Goal: Task Accomplishment & Management: Manage account settings

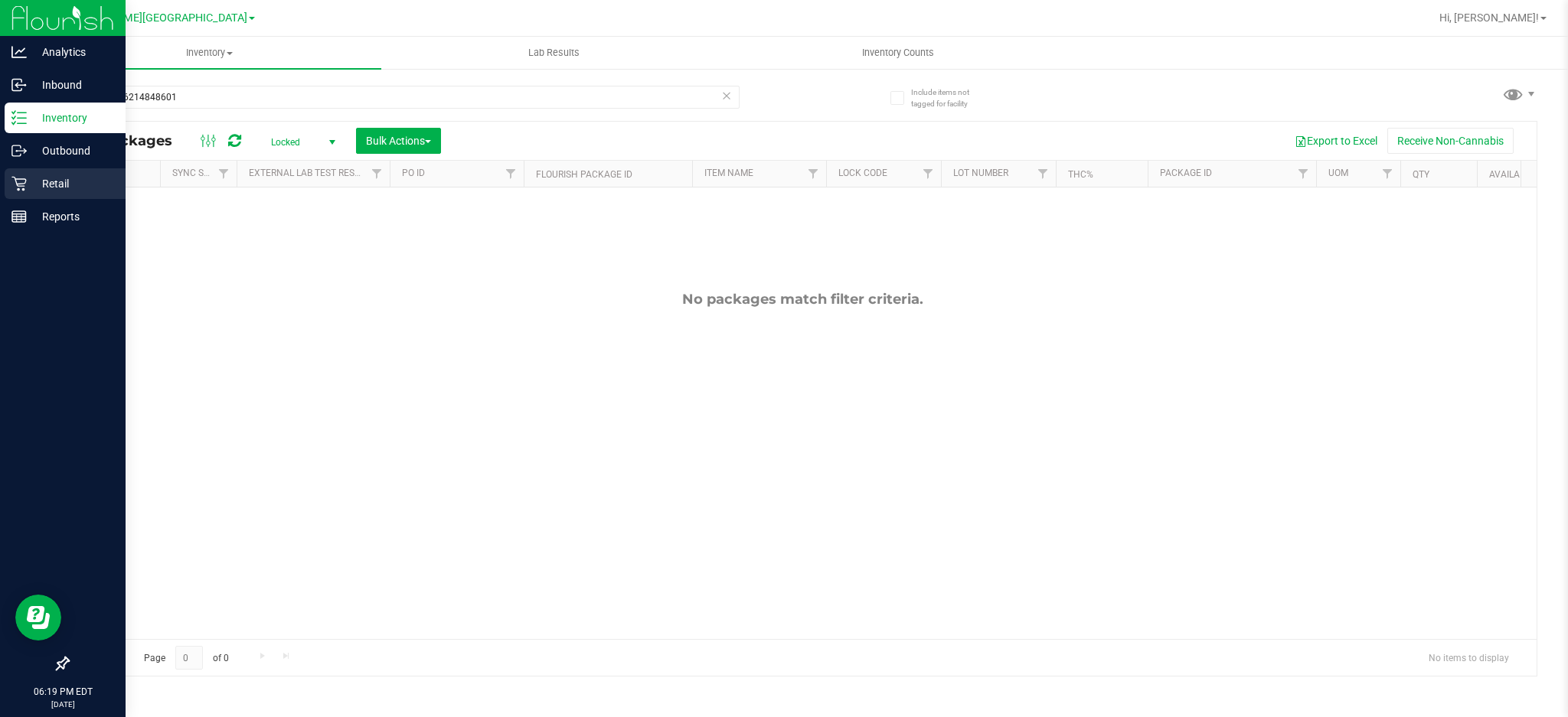
click at [62, 182] on p "Retail" at bounding box center [72, 184] width 91 height 18
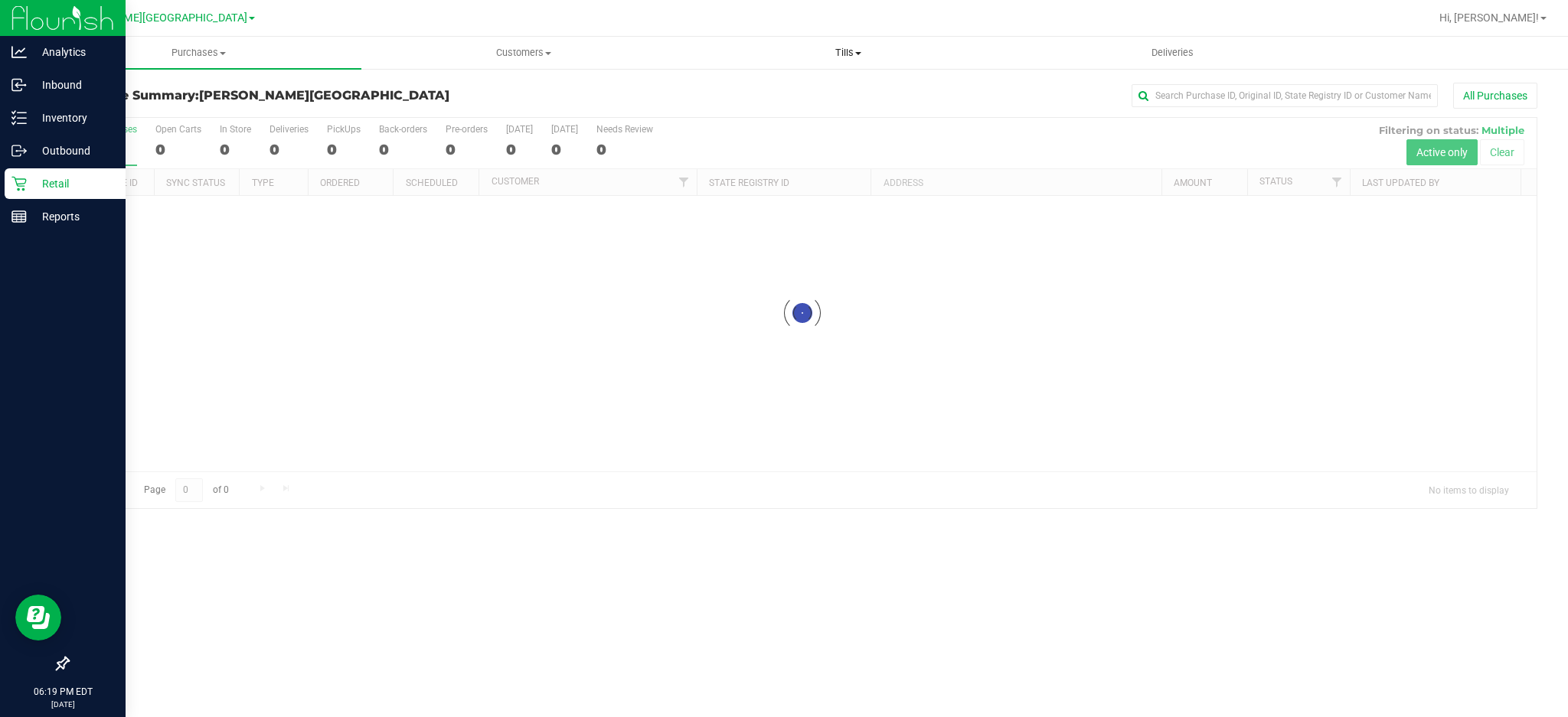
click at [845, 48] on span "Tills" at bounding box center [848, 53] width 323 height 14
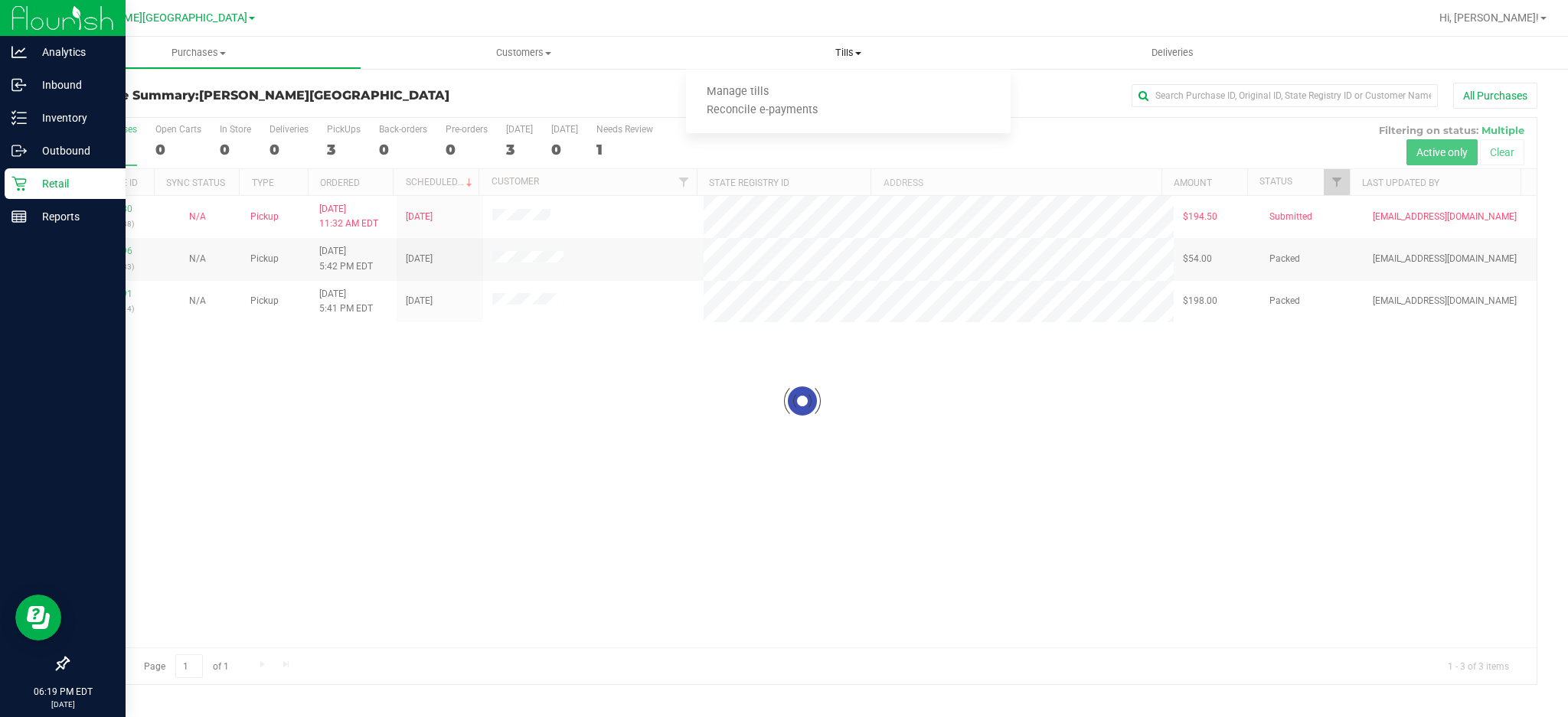
click at [820, 79] on ul "Manage tills Reconcile e-payments" at bounding box center [847, 102] width 324 height 65
click at [817, 85] on div "All Purchases" at bounding box center [1047, 95] width 980 height 26
click at [841, 59] on span "Tills" at bounding box center [847, 53] width 324 height 14
click at [842, 51] on span "Tills" at bounding box center [847, 53] width 324 height 14
click at [855, 43] on uib-tab-heading "Tills Manage tills Reconcile e-payments" at bounding box center [847, 53] width 324 height 32
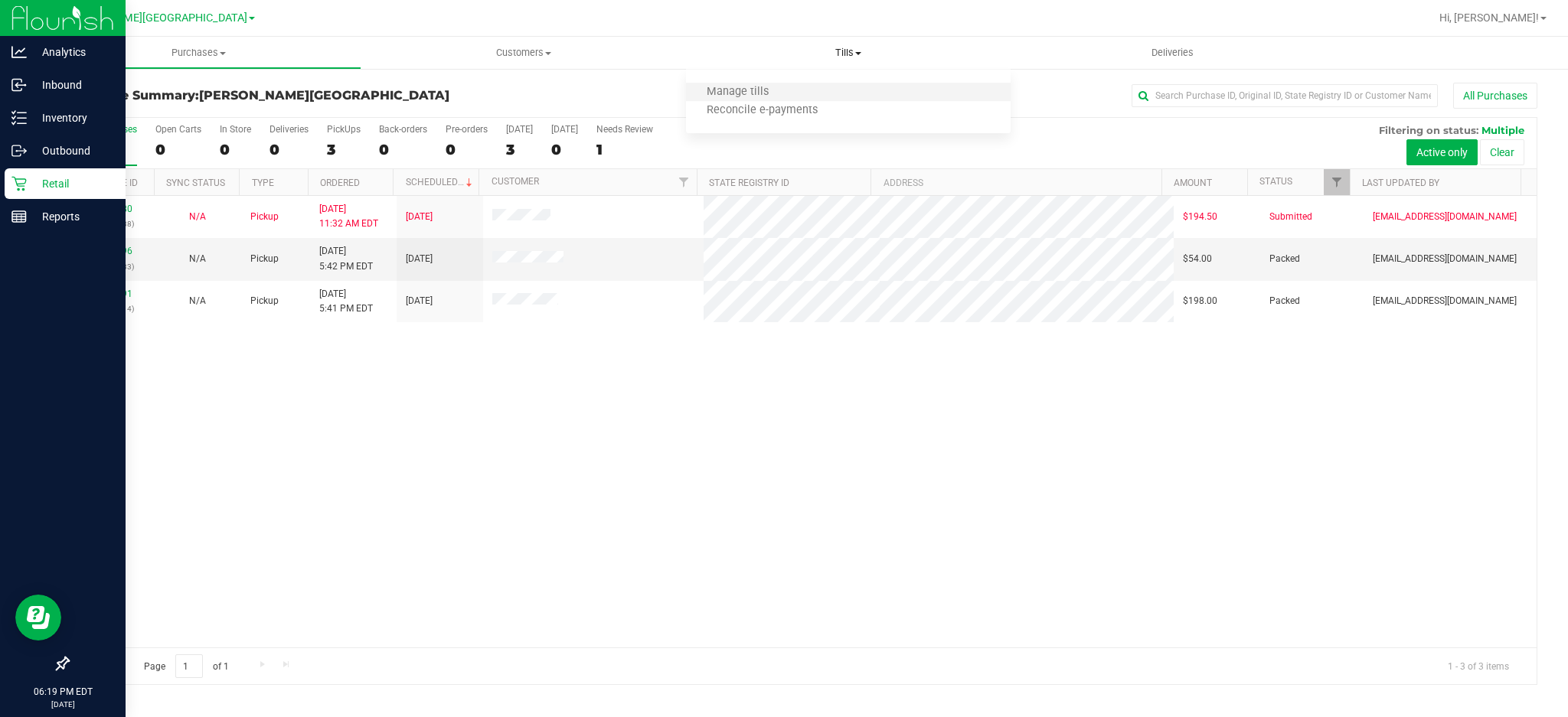
click at [794, 86] on li "Manage tills" at bounding box center [847, 92] width 324 height 18
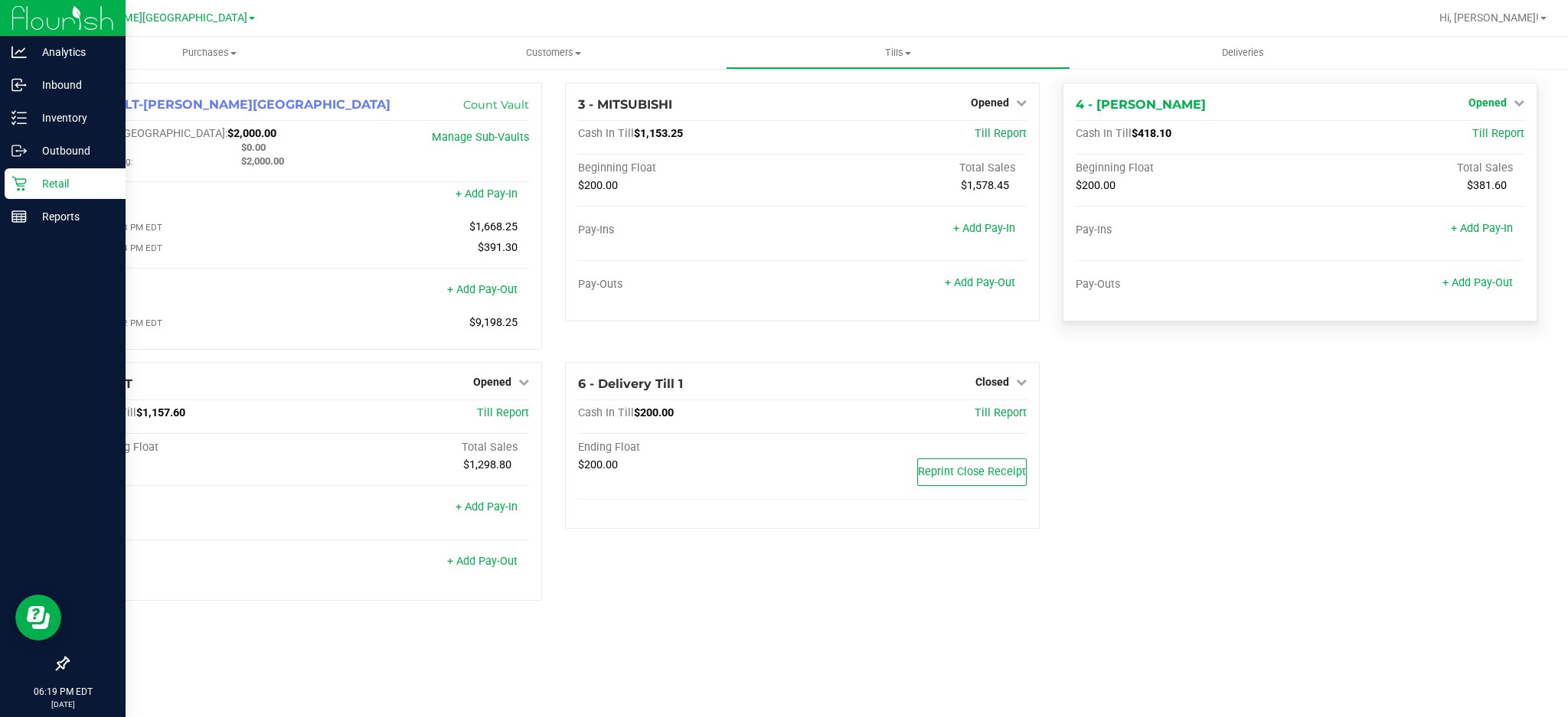
click at [1507, 107] on link "Opened" at bounding box center [1496, 102] width 55 height 12
click at [1500, 103] on span "Opened" at bounding box center [1487, 102] width 38 height 12
click at [1472, 128] on link "Close Till" at bounding box center [1489, 134] width 42 height 12
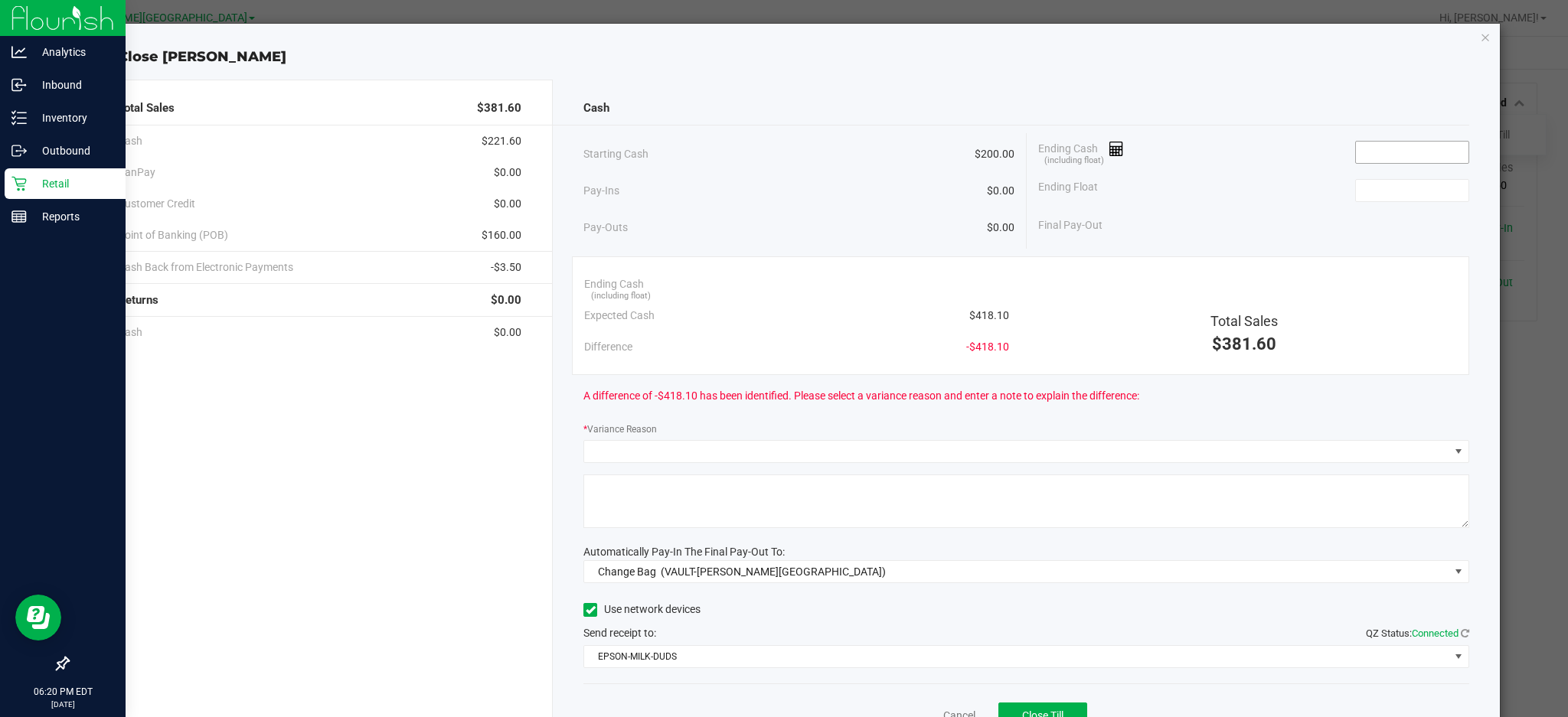
click at [1360, 145] on input at bounding box center [1412, 152] width 113 height 21
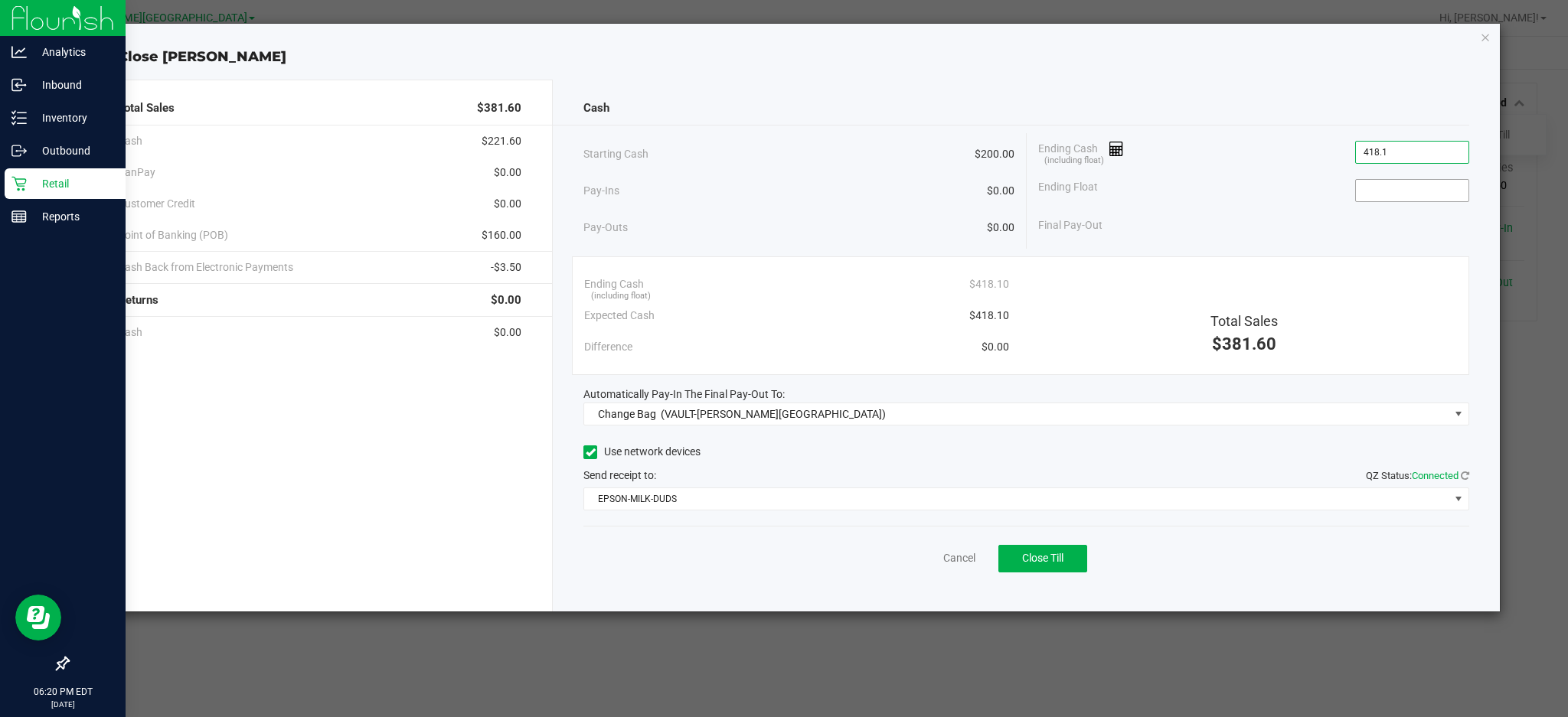
type input "$418.10"
click at [1397, 188] on input at bounding box center [1412, 190] width 113 height 21
type input "$200.00"
click at [1354, 216] on div "Final Pay-Out $218.10" at bounding box center [1254, 225] width 431 height 31
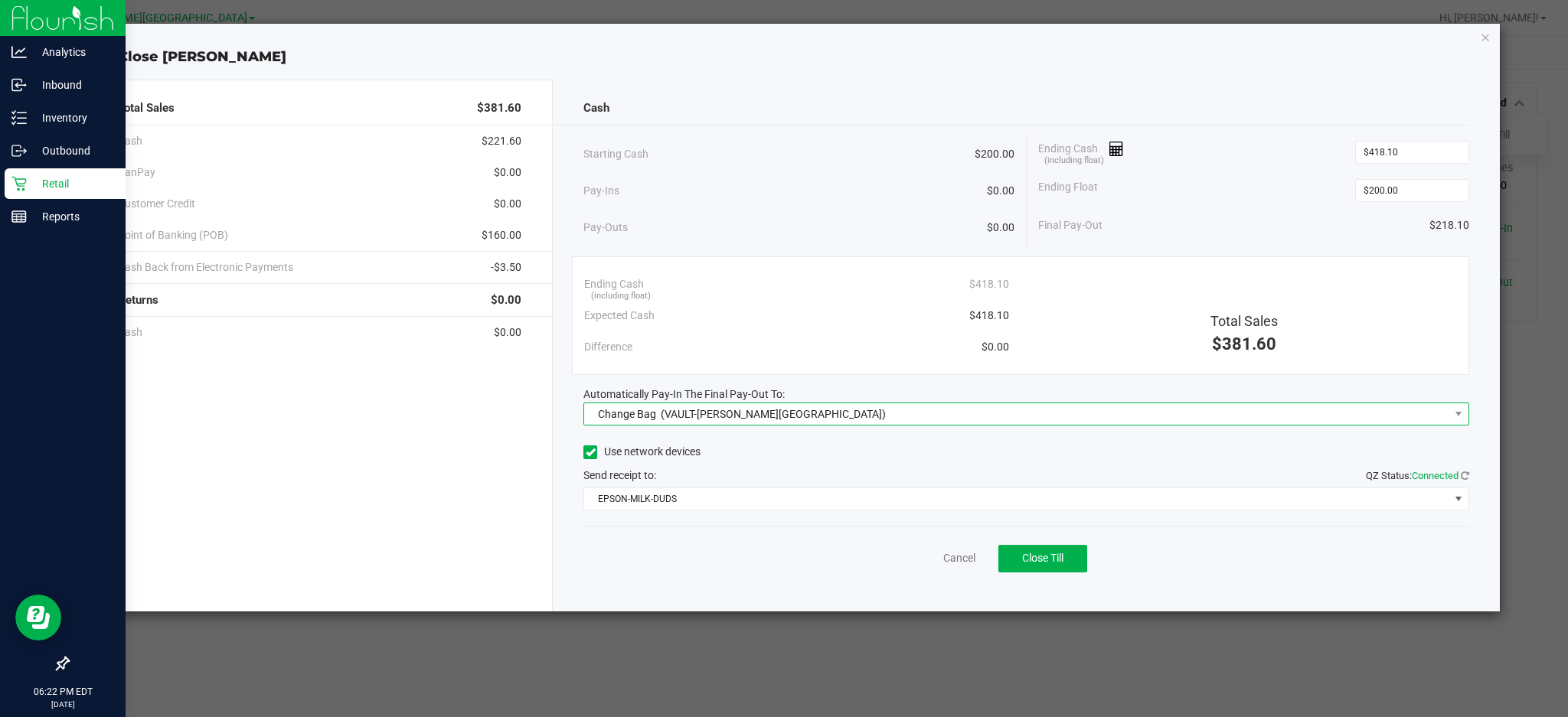
click at [767, 414] on span "(VAULT-[PERSON_NAME][GEOGRAPHIC_DATA])" at bounding box center [773, 414] width 225 height 12
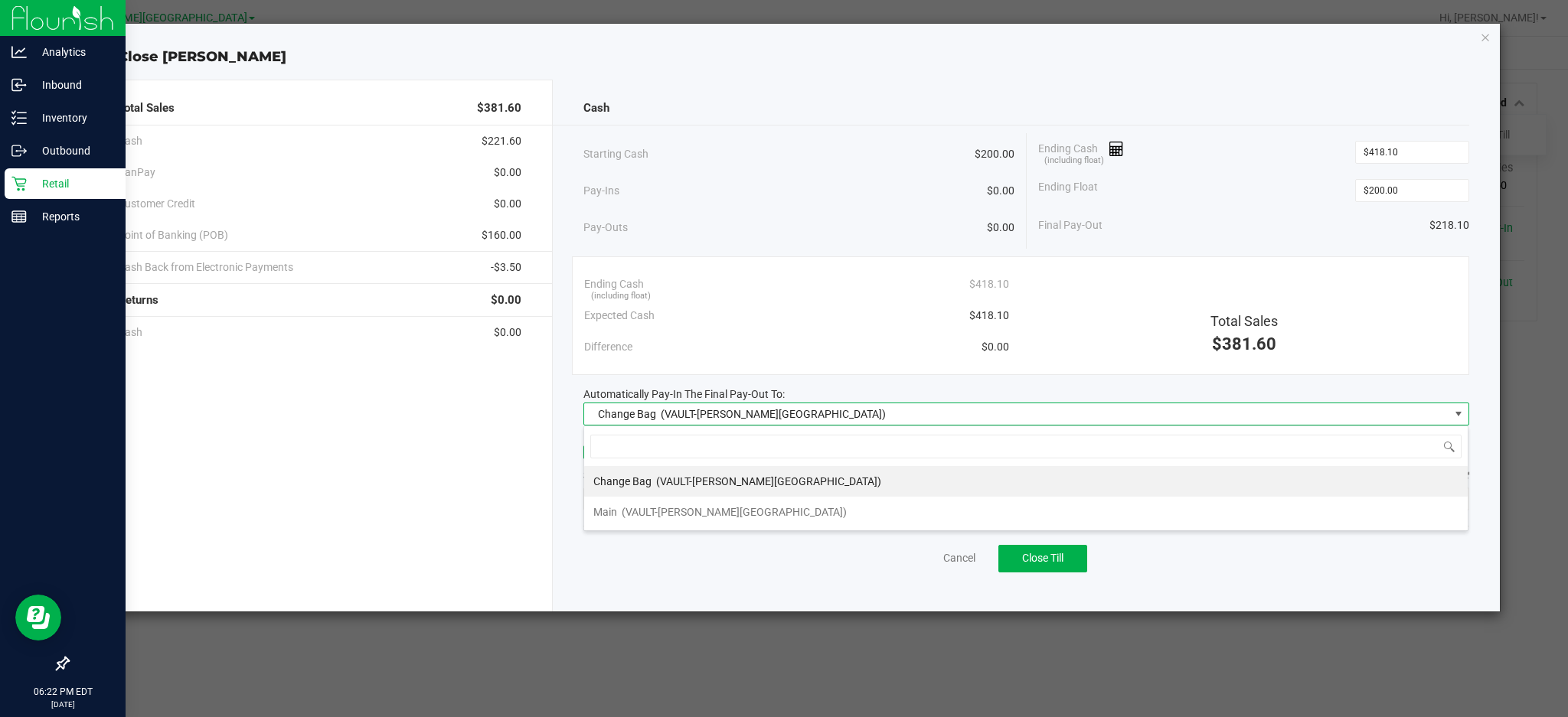
scroll to position [23, 885]
click at [704, 523] on div "Main (VAULT-[PERSON_NAME][GEOGRAPHIC_DATA])" at bounding box center [720, 512] width 253 height 28
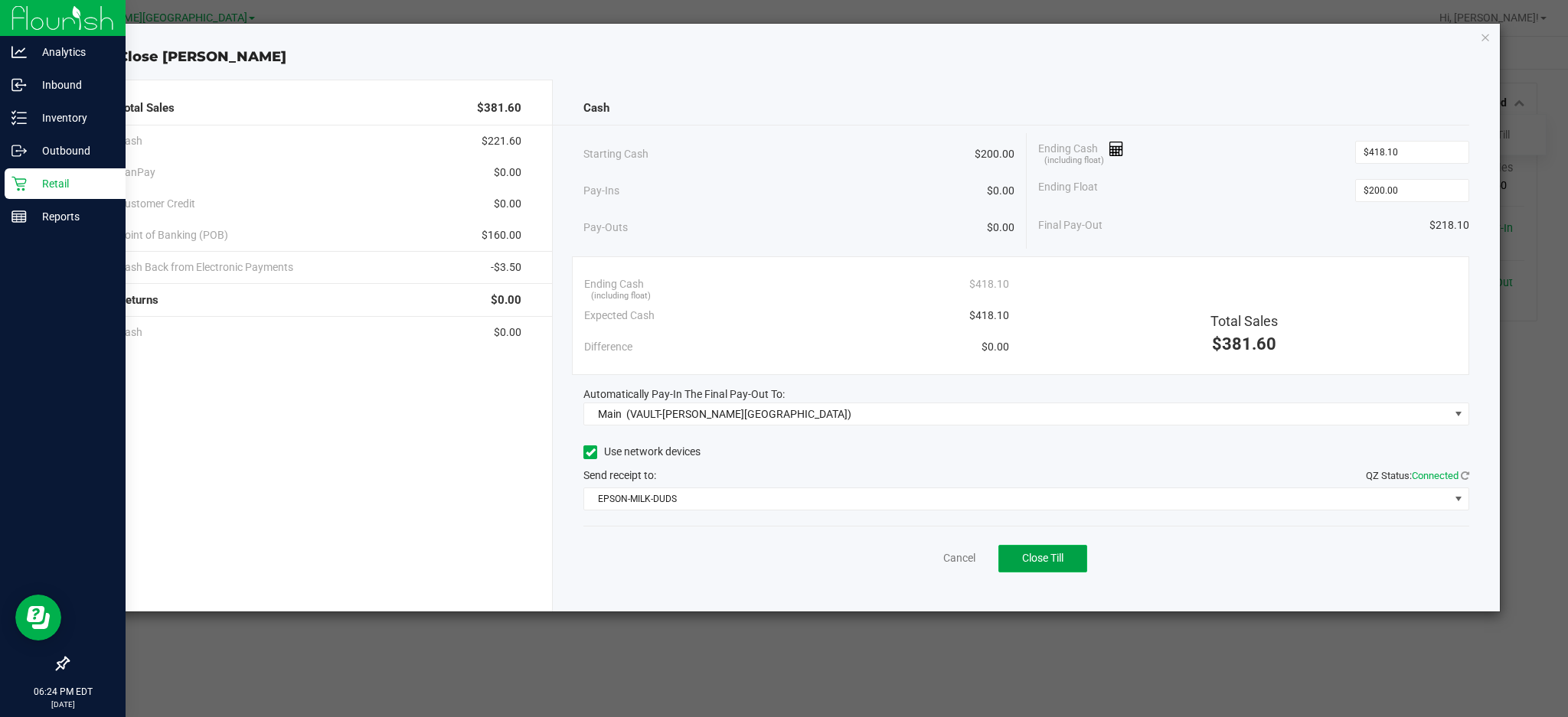
click at [1027, 562] on span "Close Till" at bounding box center [1042, 557] width 42 height 12
click at [920, 553] on link "Dismiss" at bounding box center [925, 558] width 37 height 16
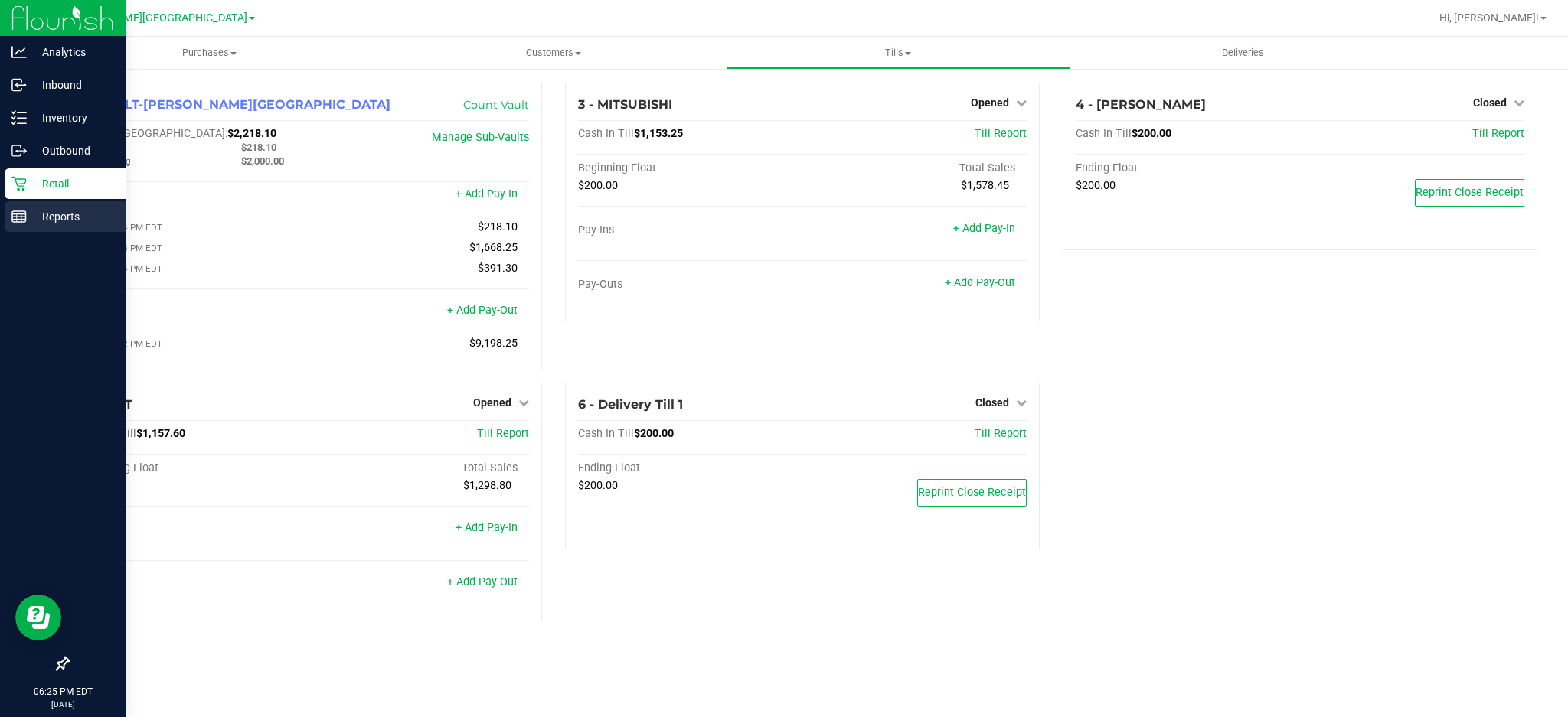
click at [69, 213] on p "Reports" at bounding box center [72, 217] width 91 height 18
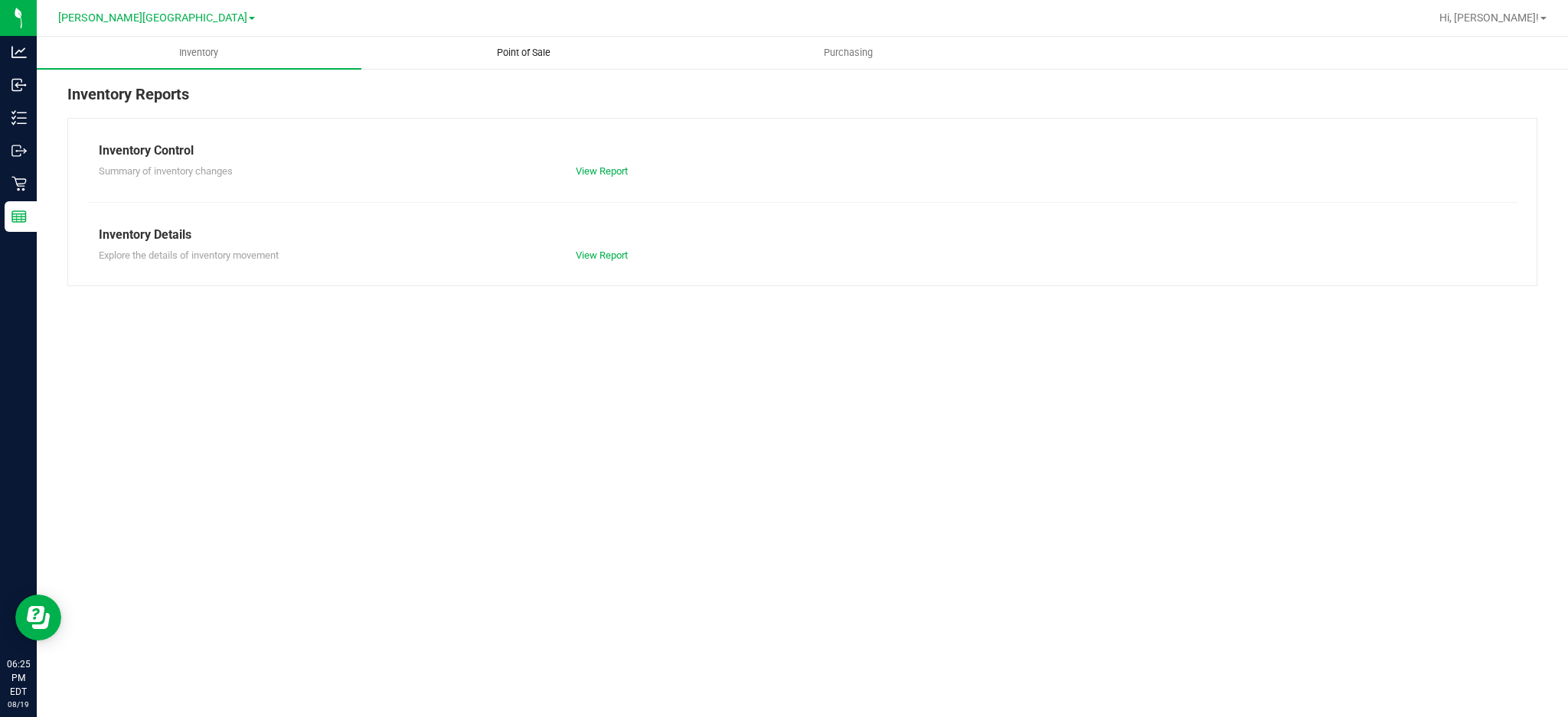
click at [547, 55] on span "Point of Sale" at bounding box center [523, 53] width 95 height 14
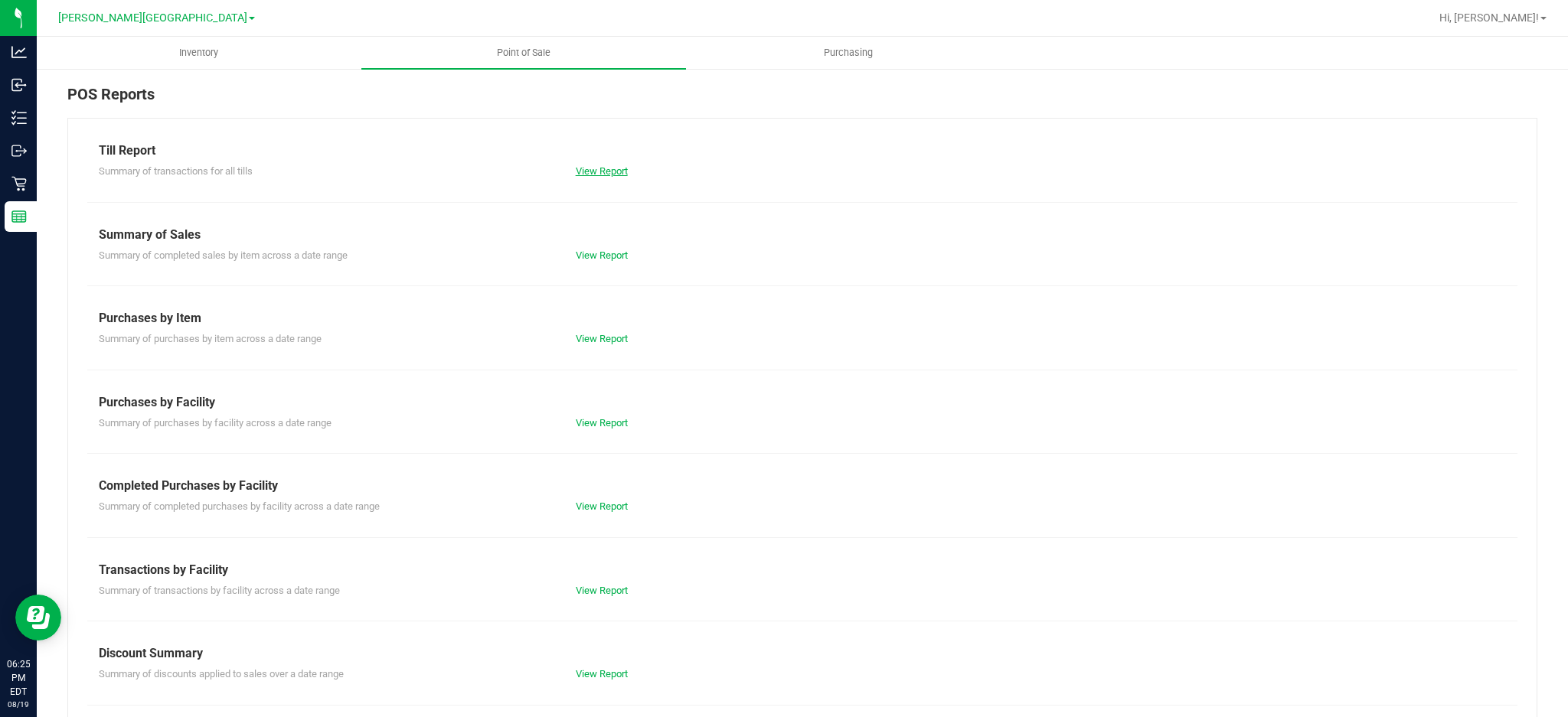
click at [609, 176] on link "View Report" at bounding box center [602, 171] width 52 height 11
